Goal: Check status: Check status

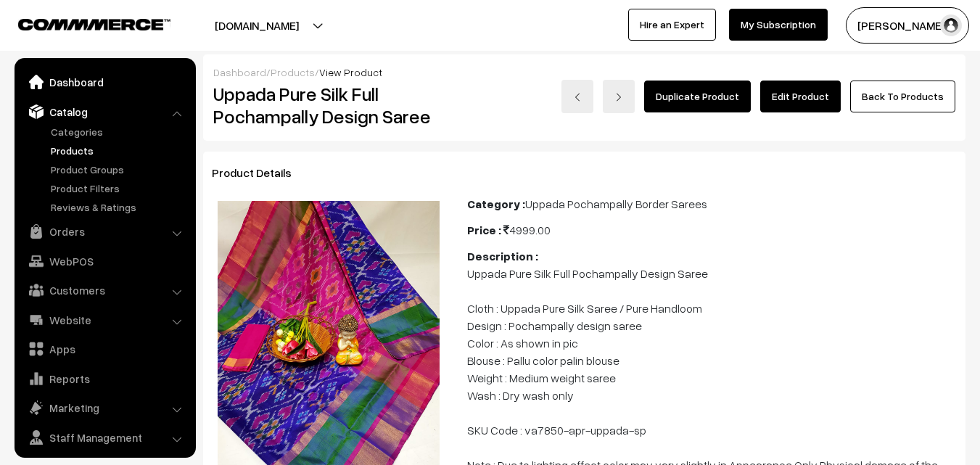
click at [67, 79] on link "Dashboard" at bounding box center [104, 82] width 173 height 26
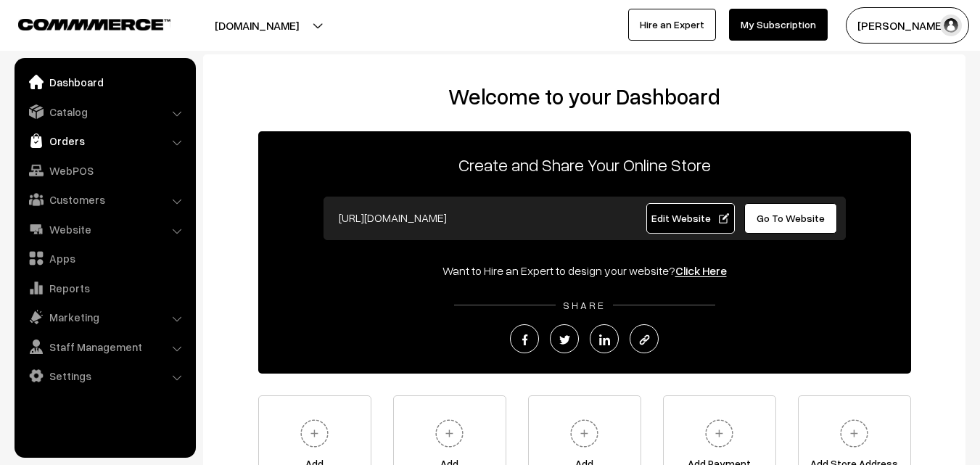
click at [74, 144] on link "Orders" at bounding box center [104, 141] width 173 height 26
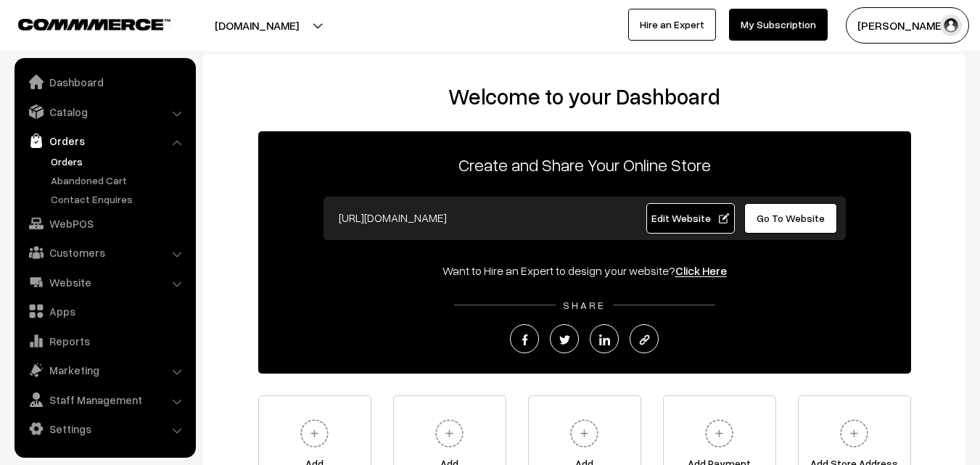
click at [75, 159] on link "Orders" at bounding box center [119, 161] width 144 height 15
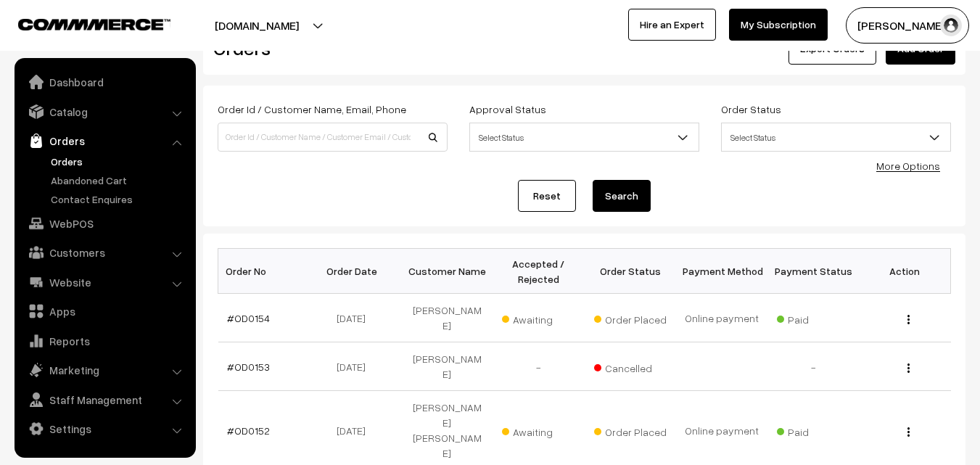
scroll to position [73, 0]
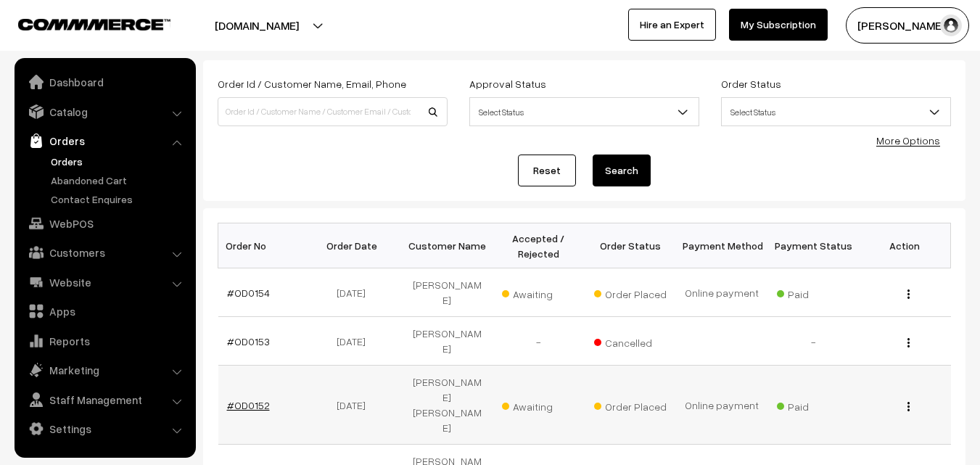
click at [255, 399] on link "#OD0152" at bounding box center [248, 405] width 43 height 12
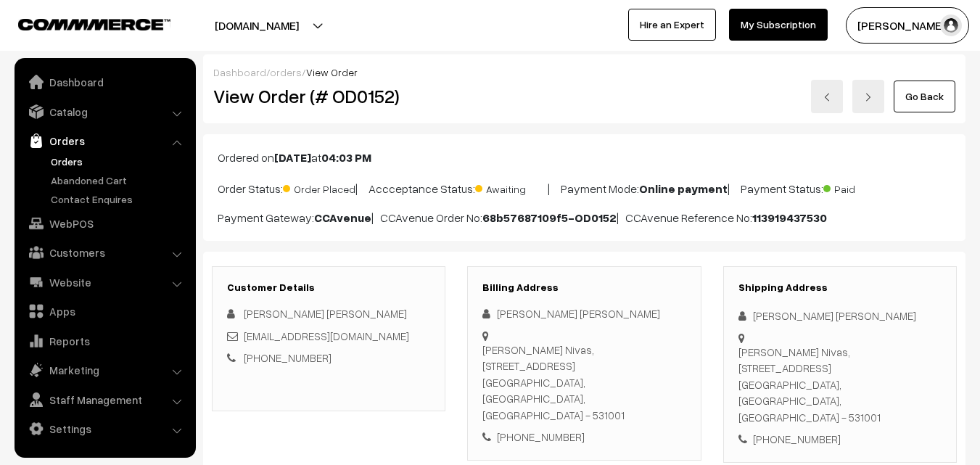
scroll to position [218, 0]
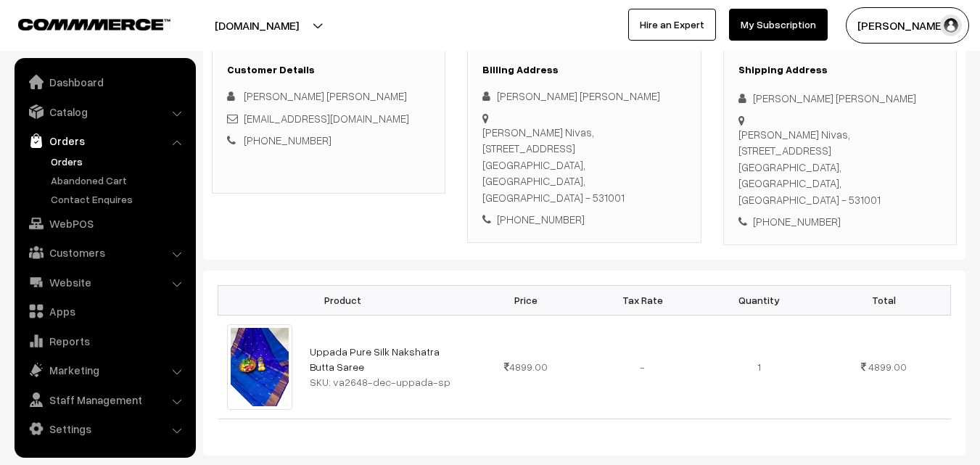
click at [73, 159] on link "Orders" at bounding box center [119, 161] width 144 height 15
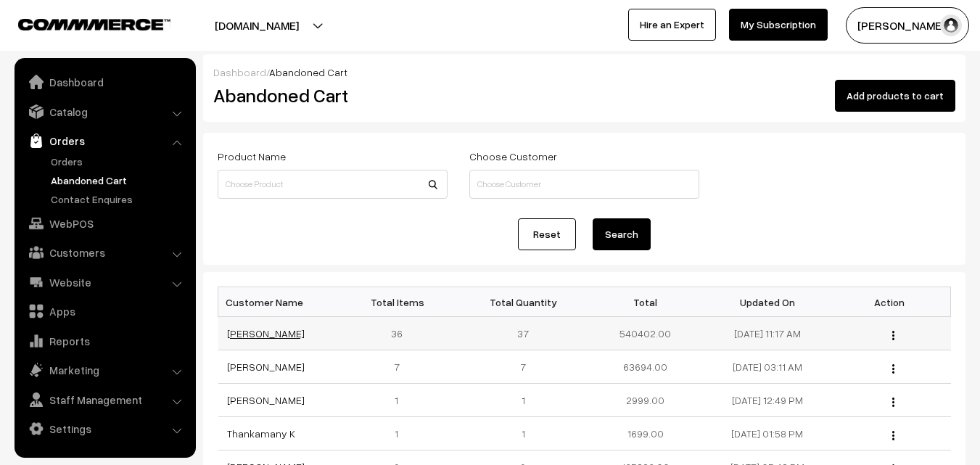
click at [250, 333] on link "Rama rani" at bounding box center [266, 333] width 78 height 12
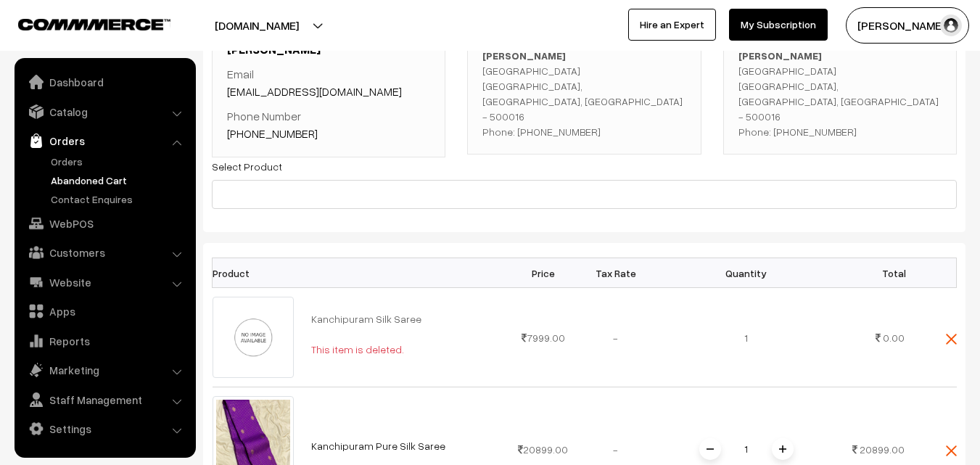
scroll to position [199, 0]
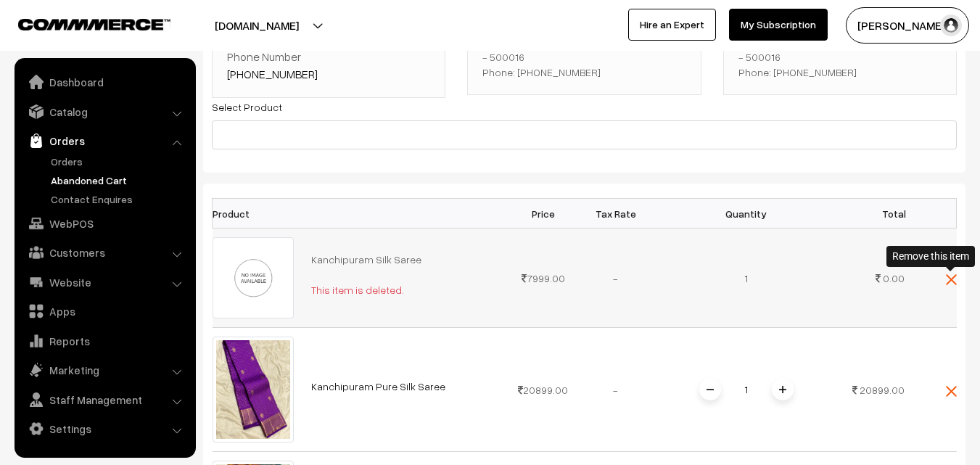
click at [952, 279] on img at bounding box center [951, 279] width 11 height 11
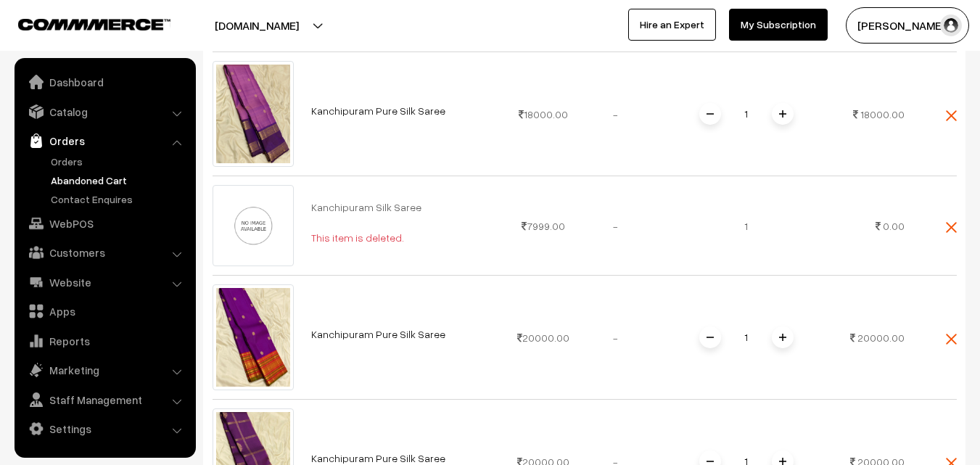
scroll to position [1504, 0]
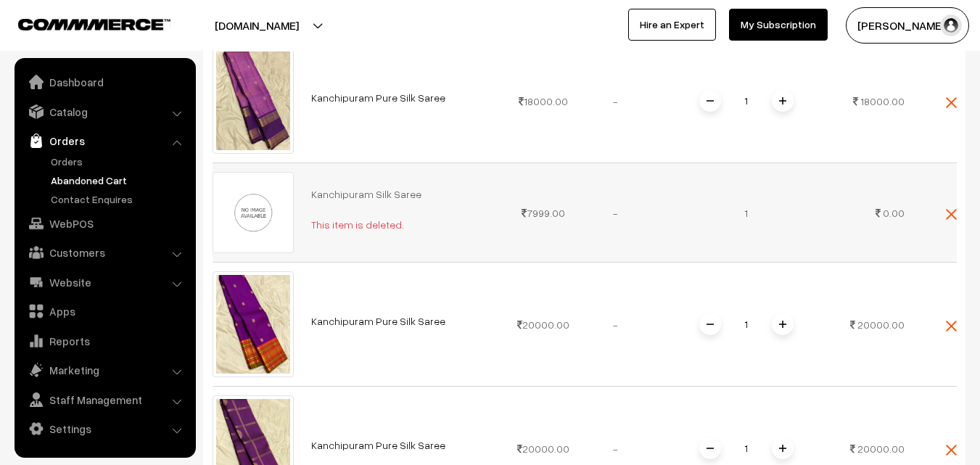
click at [949, 212] on img at bounding box center [951, 214] width 11 height 11
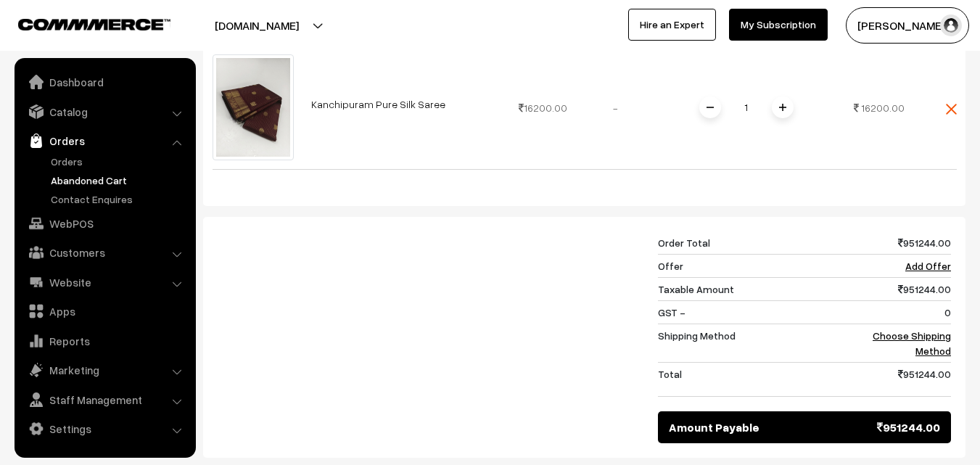
scroll to position [7597, 0]
